Goal: Browse casually: Explore the website without a specific task or goal

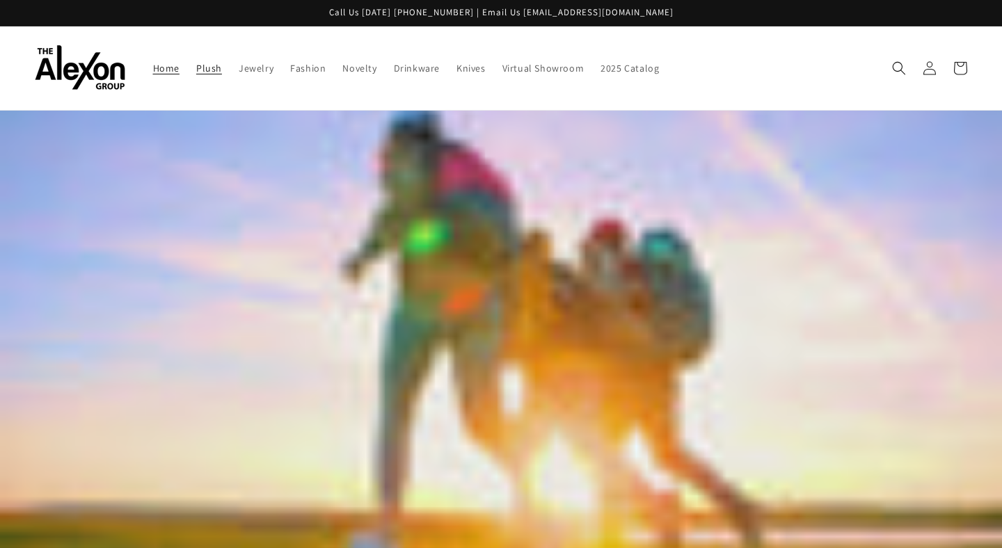
click at [196, 65] on span "Plush" at bounding box center [209, 68] width 26 height 13
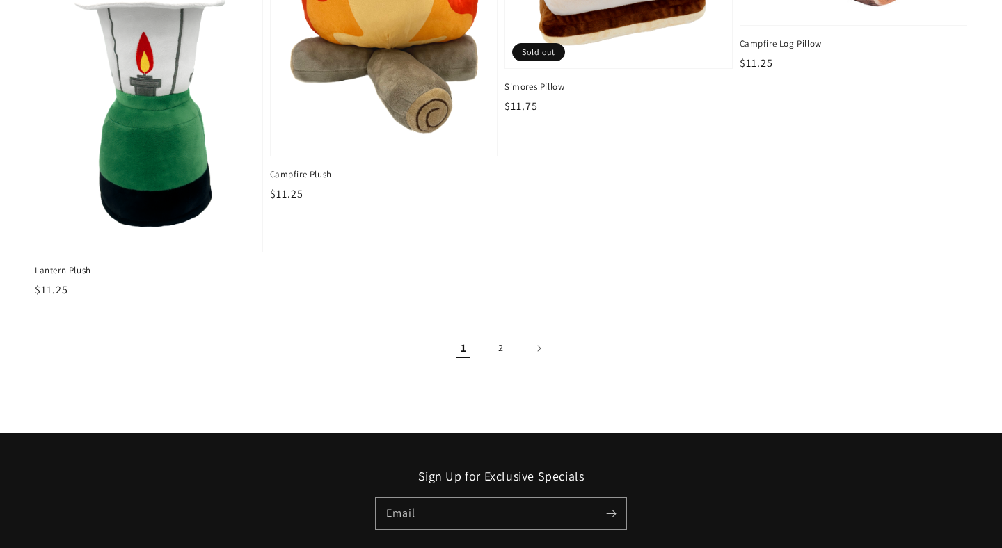
scroll to position [2107, 0]
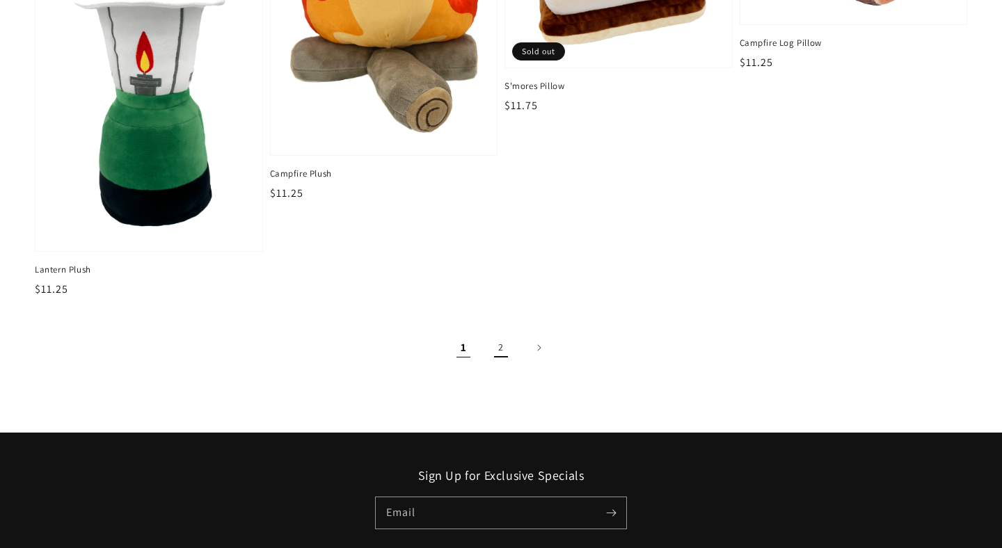
click at [496, 333] on link "2" at bounding box center [500, 347] width 31 height 31
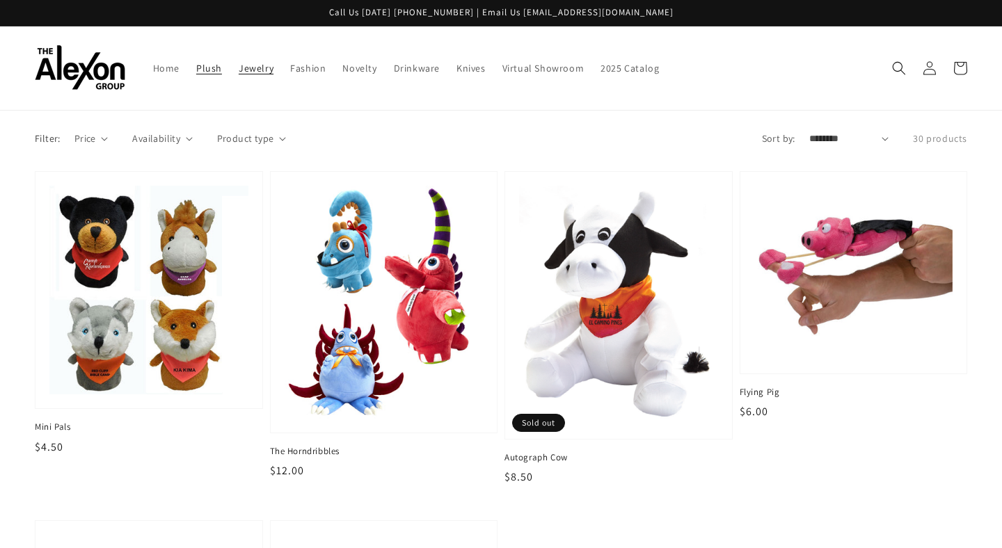
click at [239, 62] on span "Jewelry" at bounding box center [256, 68] width 35 height 13
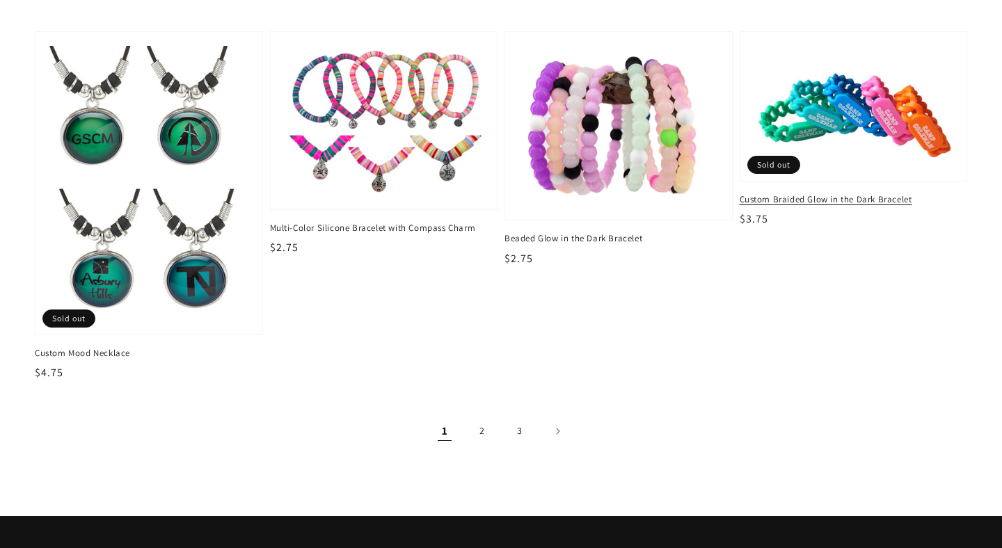
scroll to position [2028, 0]
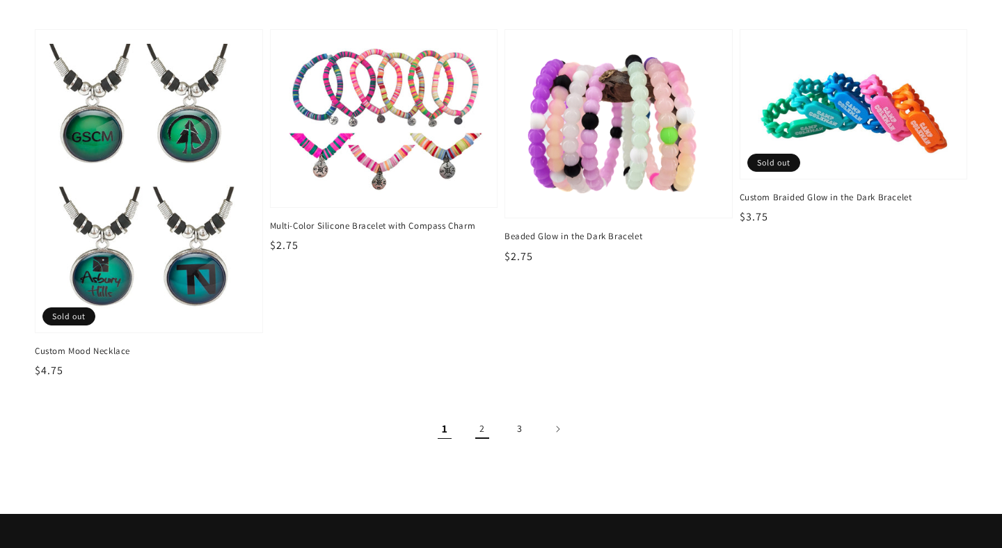
click at [483, 414] on link "2" at bounding box center [482, 429] width 31 height 31
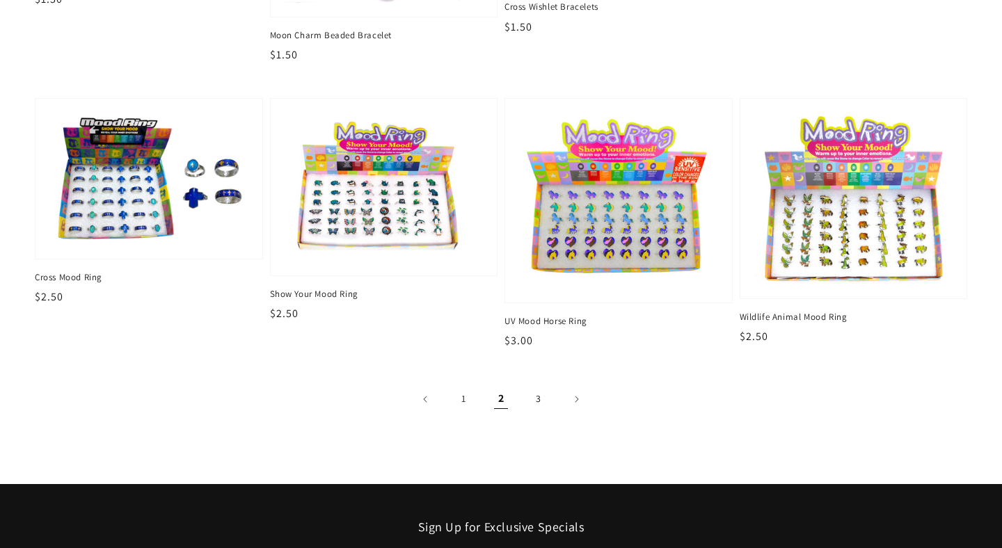
scroll to position [2359, 0]
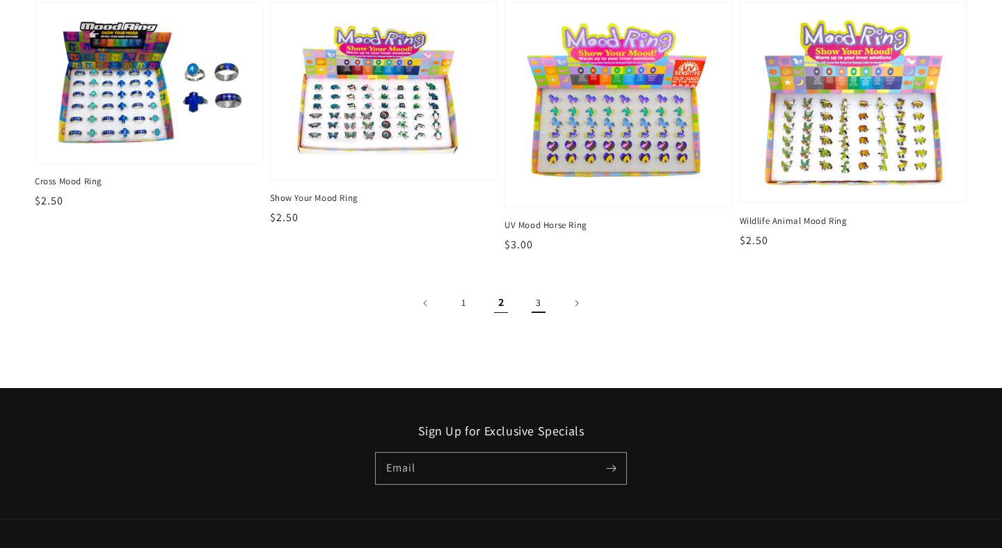
click at [539, 288] on link "3" at bounding box center [538, 303] width 31 height 31
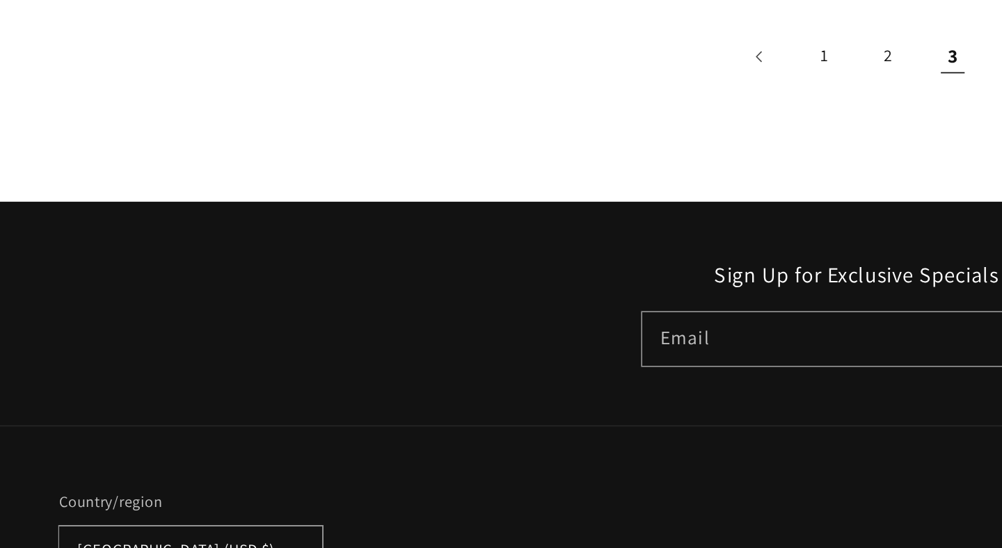
scroll to position [296, 0]
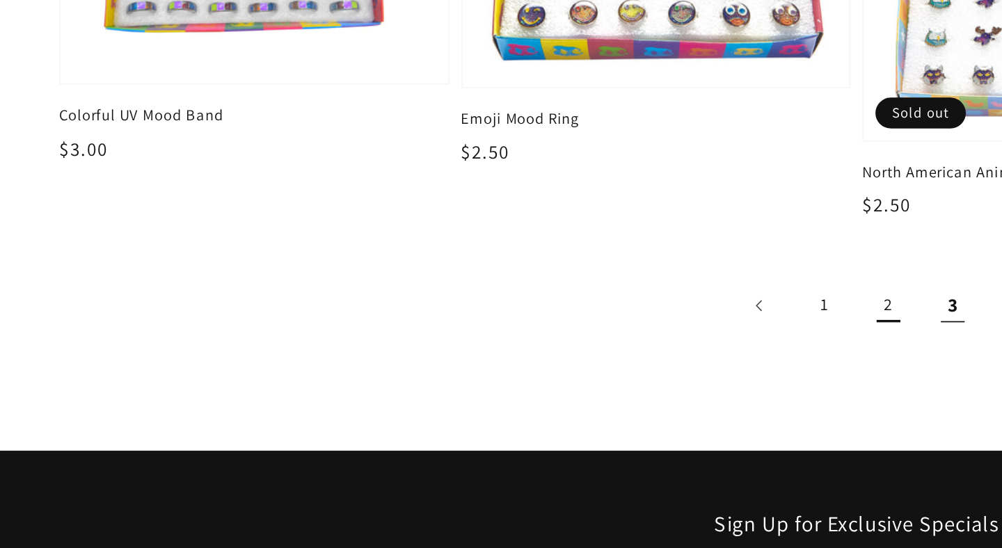
click at [524, 228] on link "2" at bounding box center [519, 239] width 31 height 31
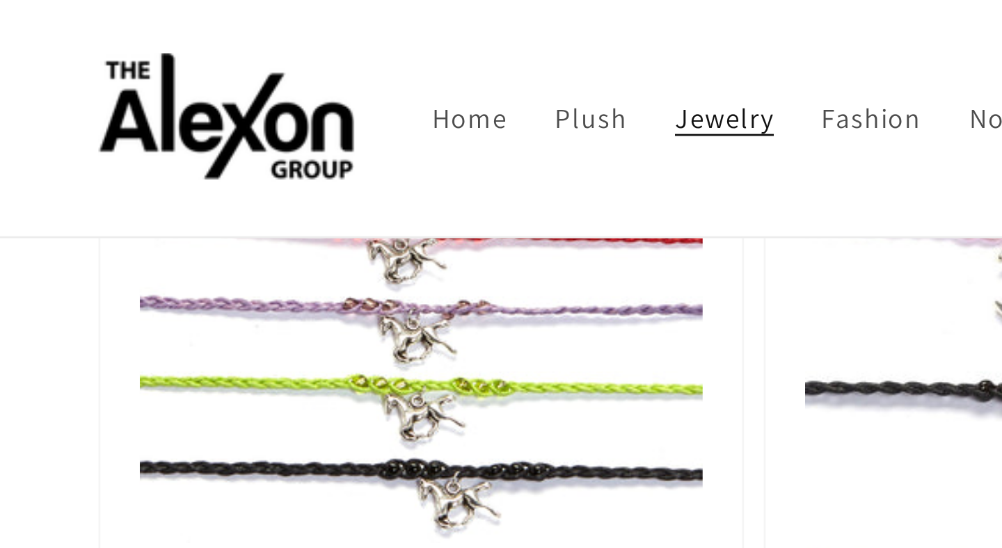
scroll to position [1999, 0]
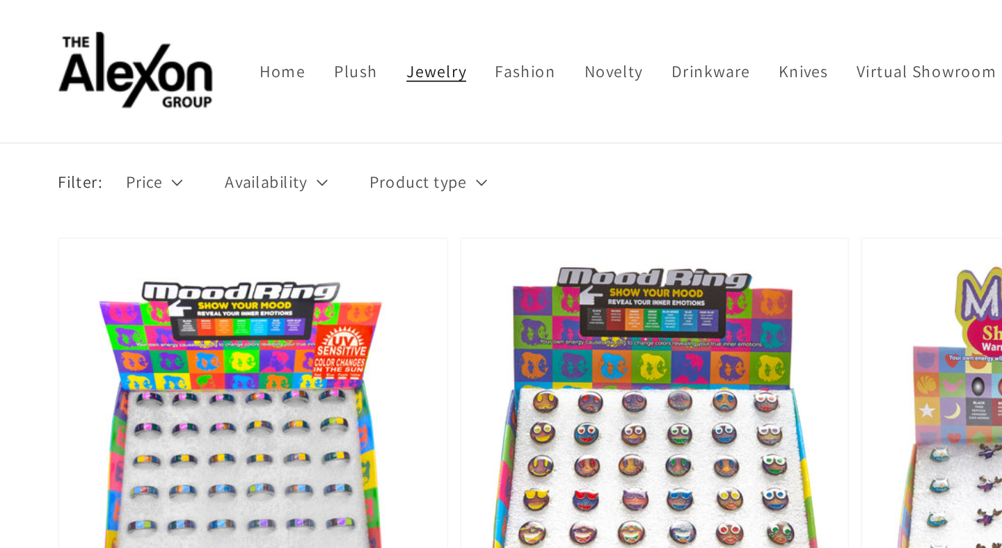
scroll to position [15, 0]
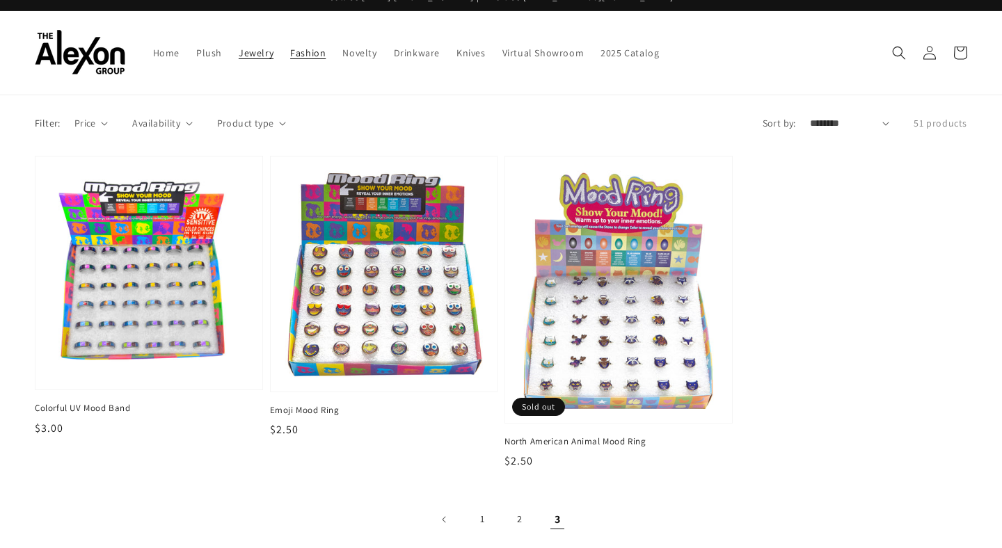
click at [290, 49] on span "Fashion" at bounding box center [307, 53] width 35 height 13
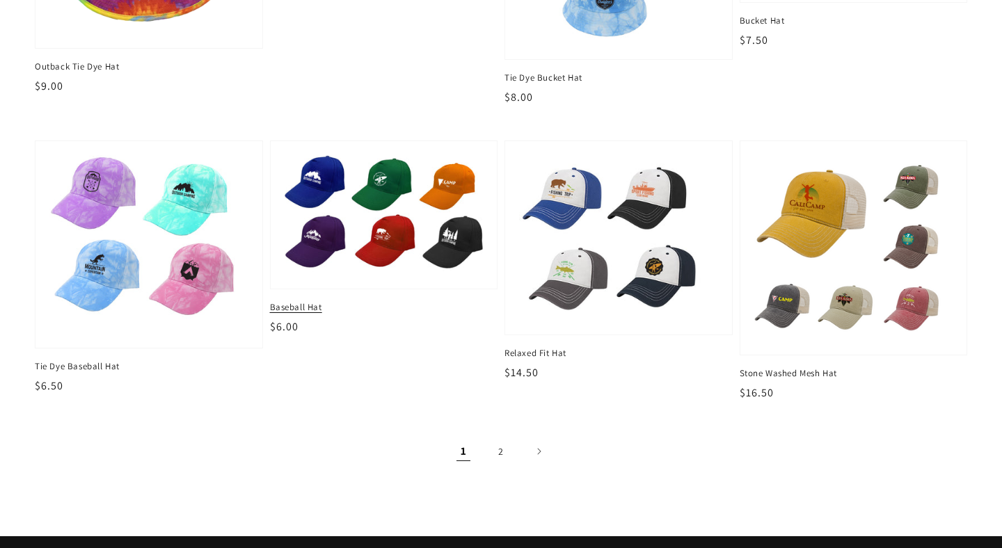
scroll to position [1607, 0]
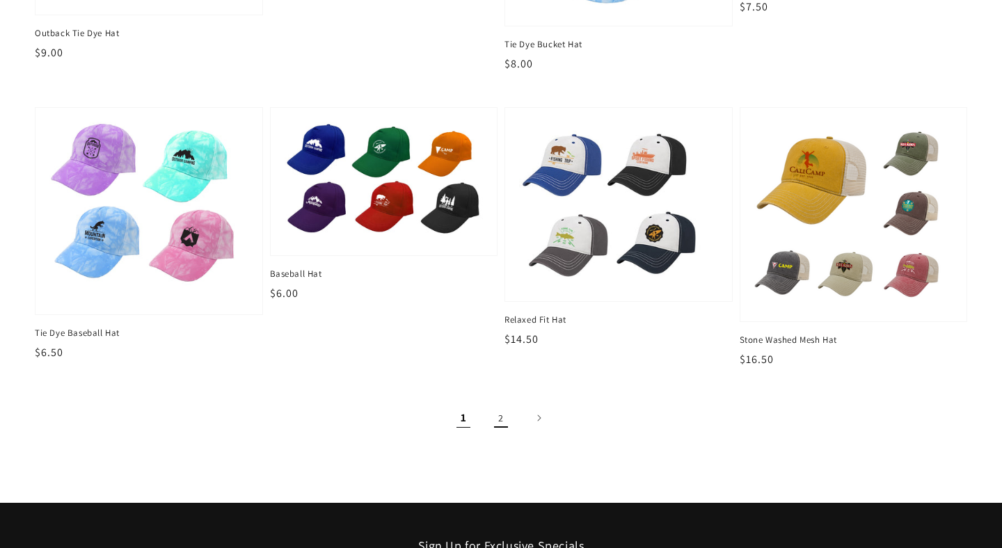
click at [500, 408] on link "2" at bounding box center [500, 418] width 31 height 31
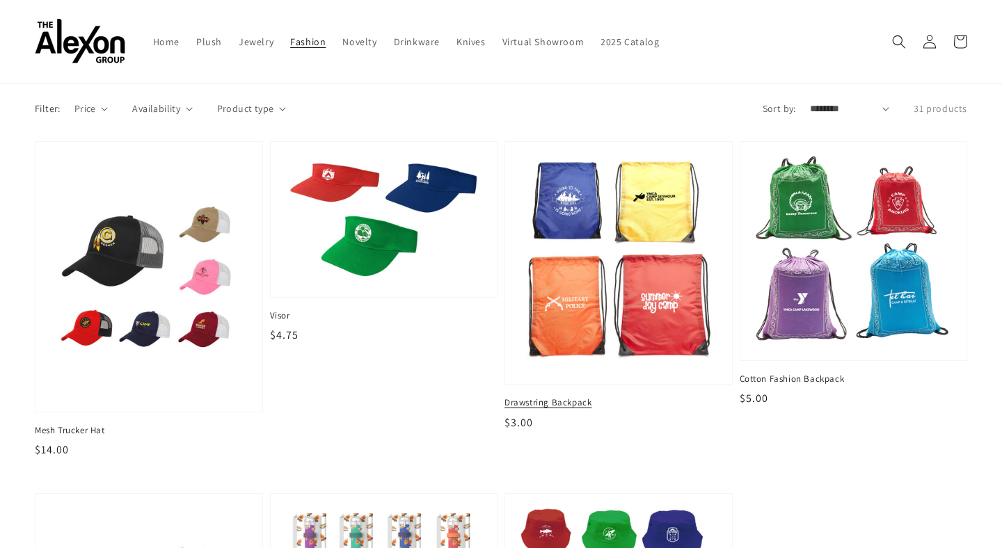
scroll to position [29, 0]
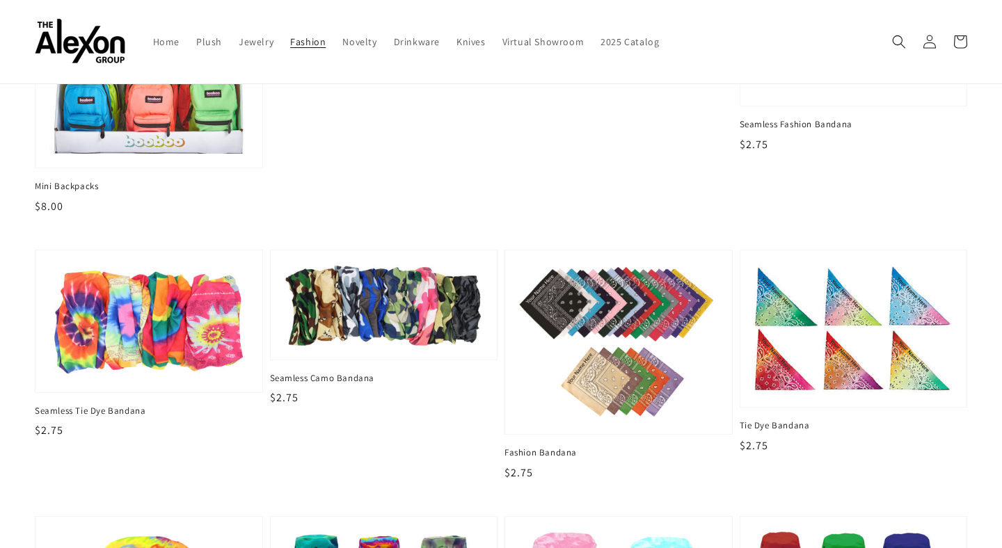
scroll to position [918, 0]
click at [342, 35] on span "Novelty" at bounding box center [359, 41] width 34 height 13
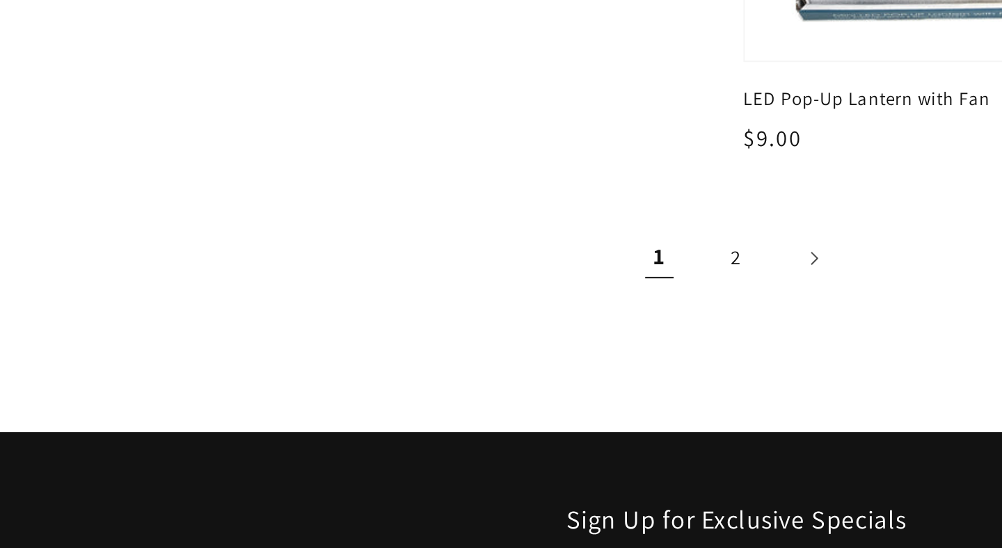
scroll to position [1870, 0]
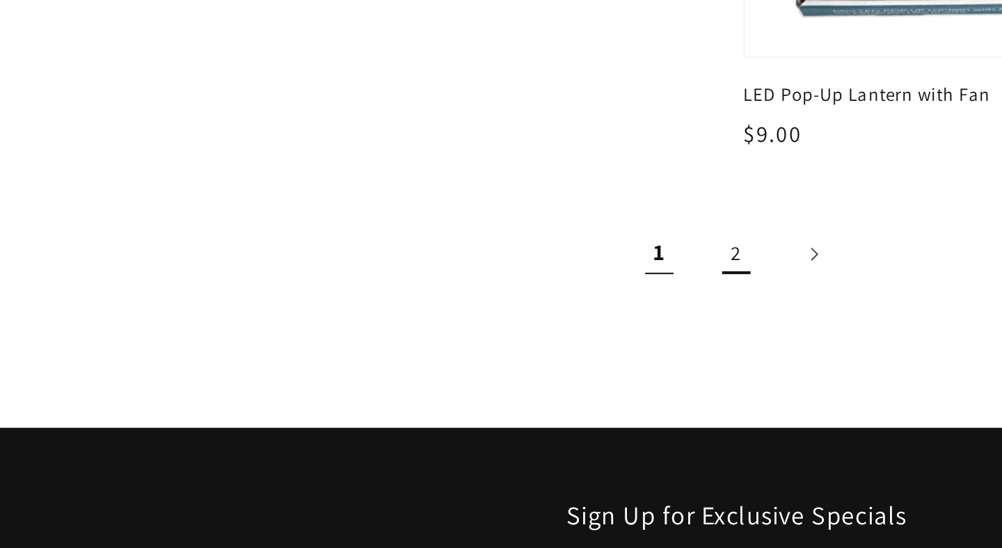
click at [503, 391] on link "2" at bounding box center [500, 404] width 31 height 31
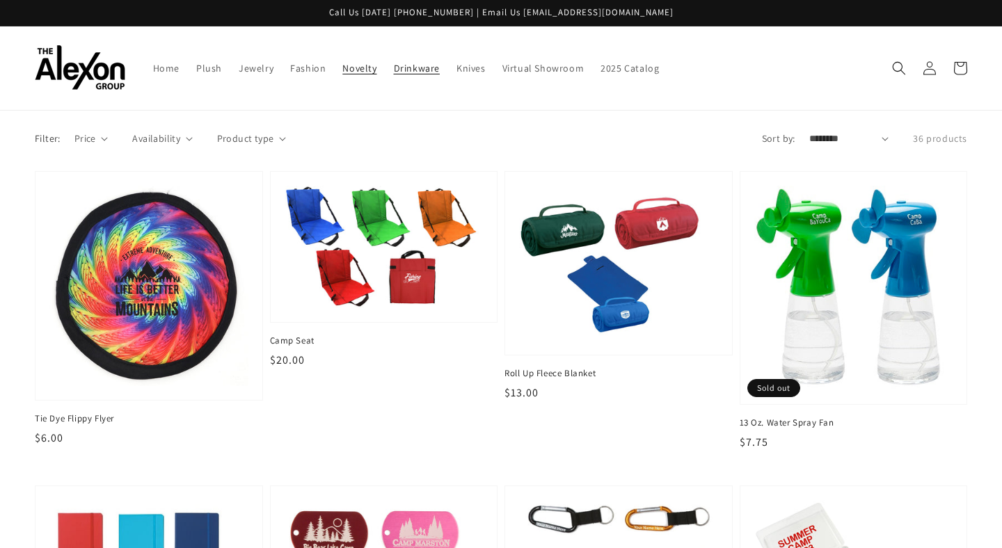
click at [394, 62] on span "Drinkware" at bounding box center [417, 68] width 46 height 13
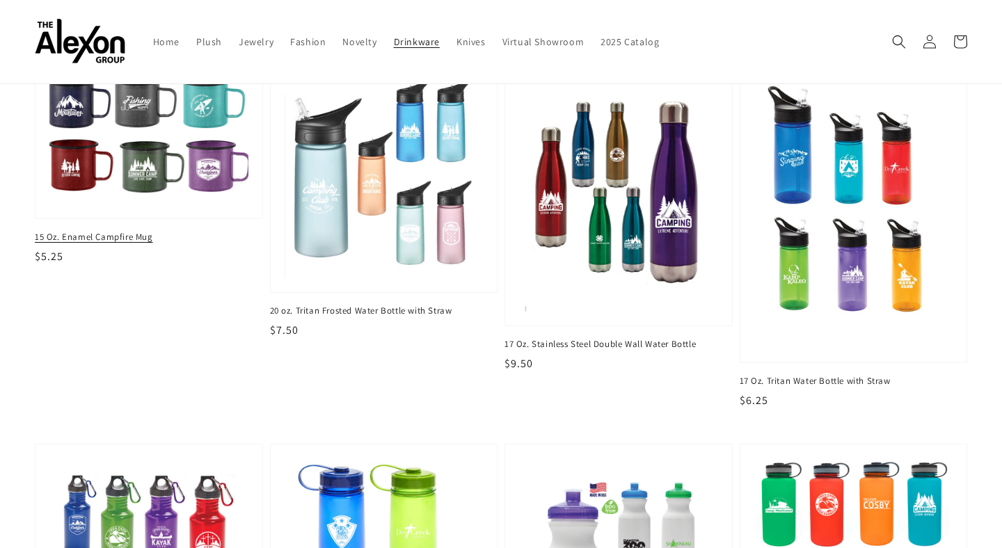
scroll to position [110, 0]
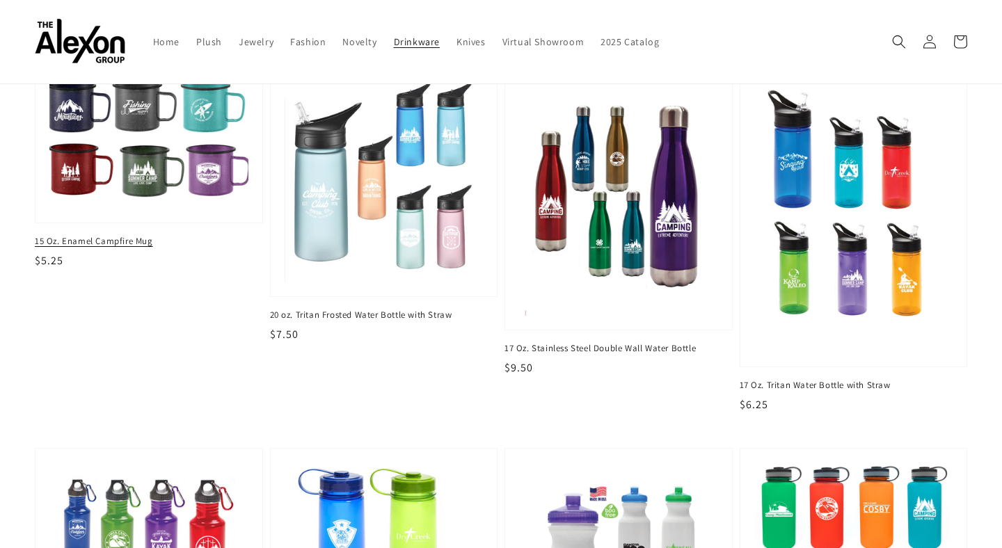
click at [124, 235] on span "15 Oz. Enamel Campfire Mug" at bounding box center [149, 241] width 228 height 13
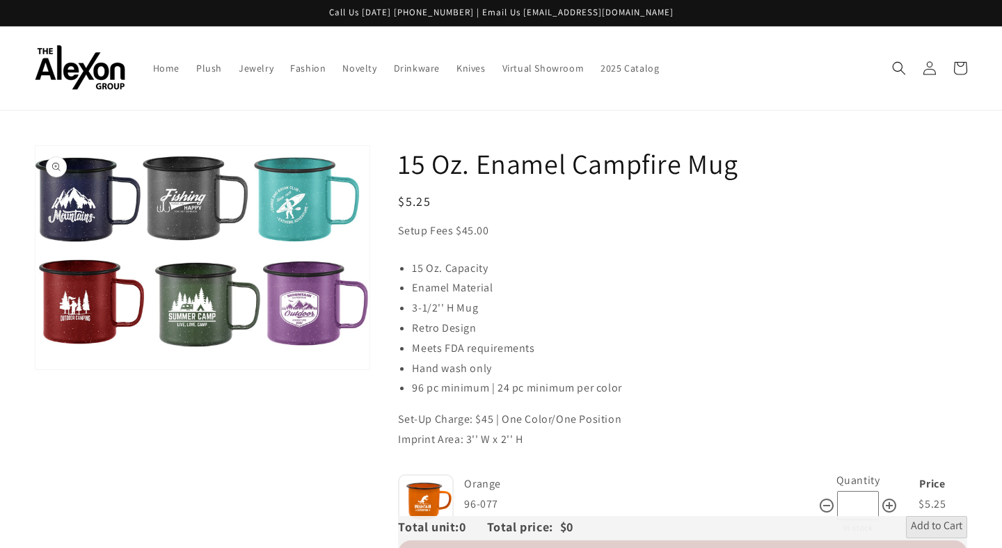
click at [152, 228] on button "Open media 1 in gallery view" at bounding box center [202, 257] width 334 height 223
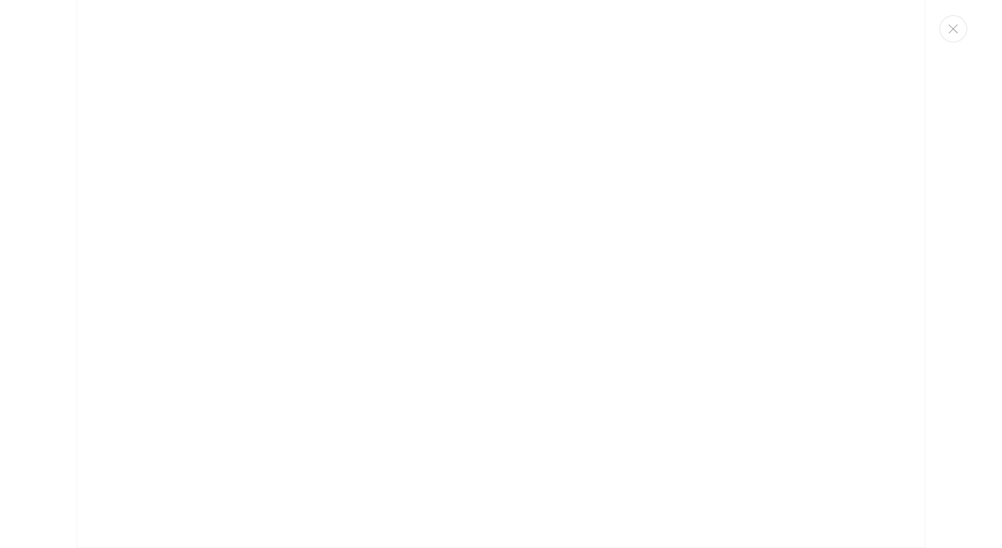
scroll to position [834, 0]
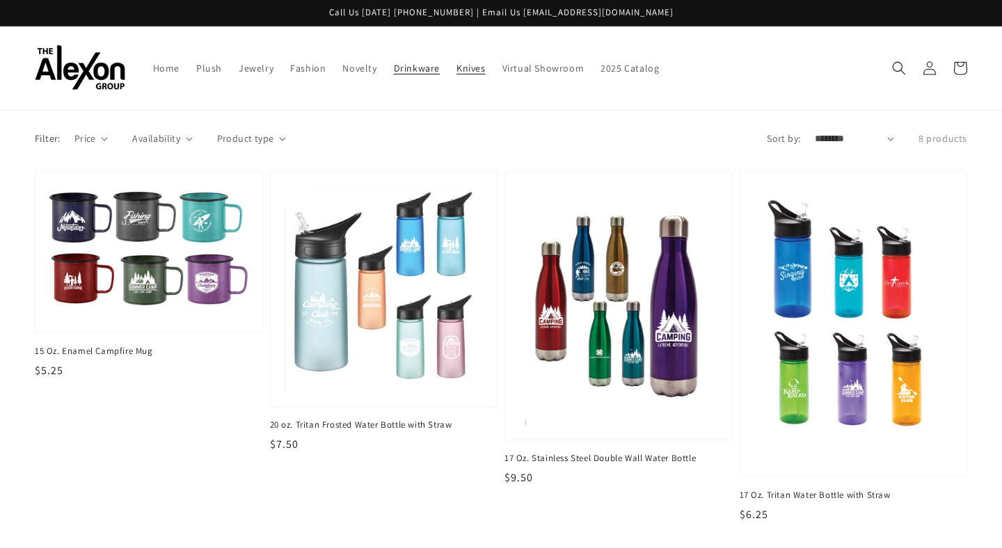
click at [456, 62] on span "Knives" at bounding box center [470, 68] width 29 height 13
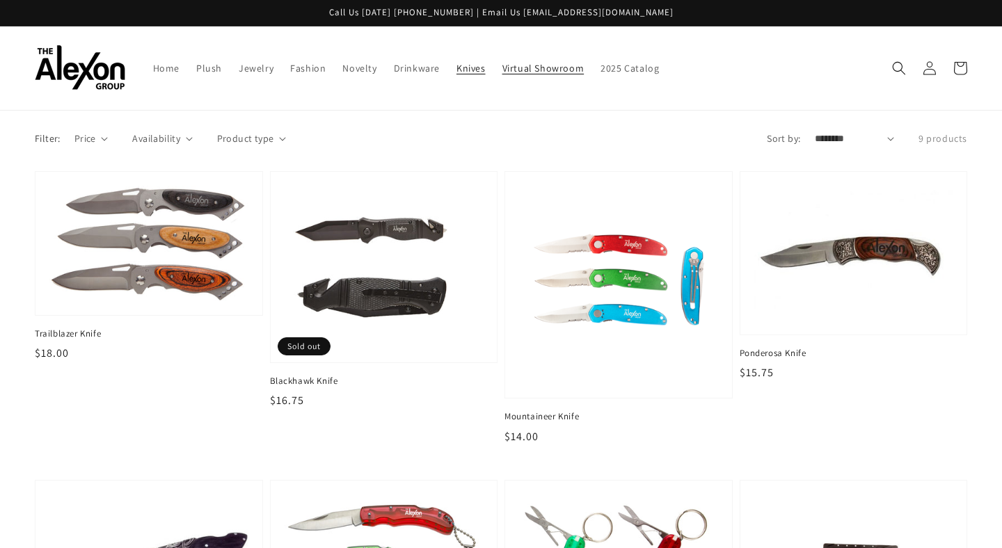
click at [524, 62] on span "Virtual Showroom" at bounding box center [543, 68] width 82 height 13
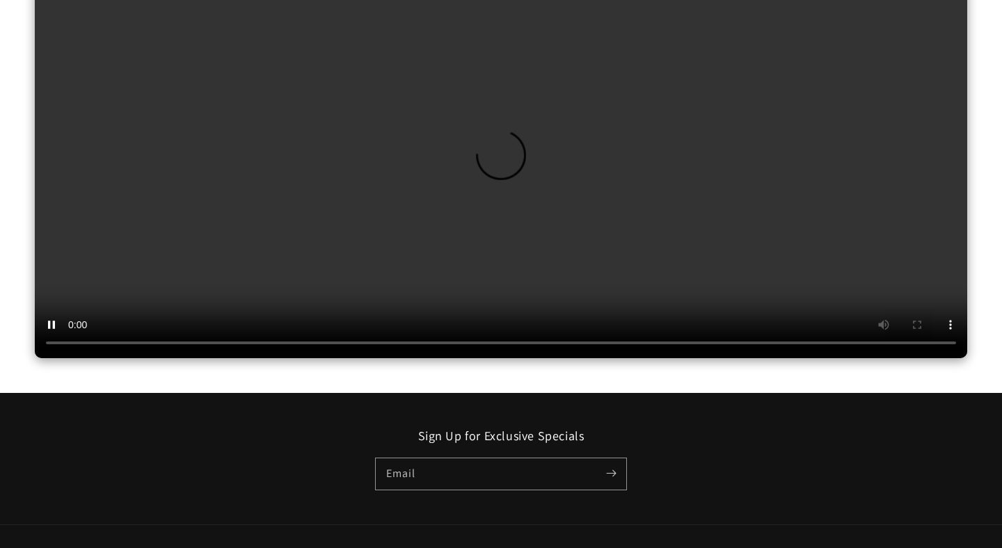
scroll to position [236, 0]
